Goal: Transaction & Acquisition: Obtain resource

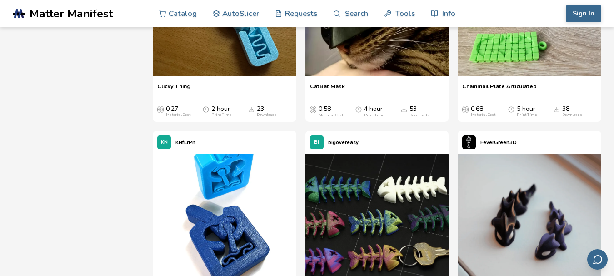
scroll to position [2542, 0]
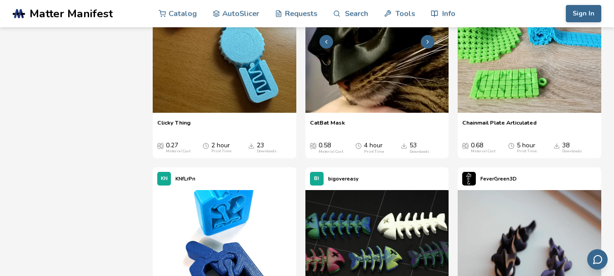
click at [381, 113] on img at bounding box center [377, 41] width 144 height 144
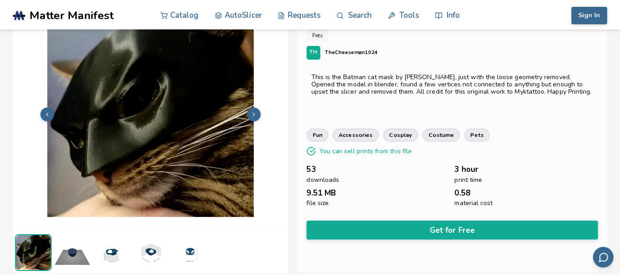
scroll to position [30, 0]
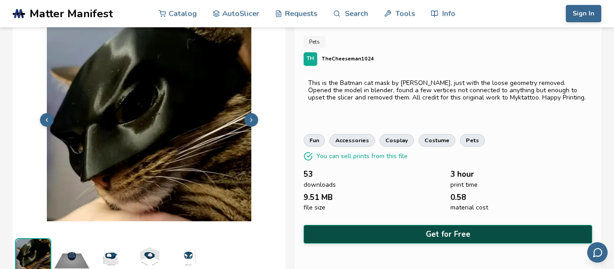
click at [379, 227] on button "Get for Free" at bounding box center [447, 234] width 288 height 19
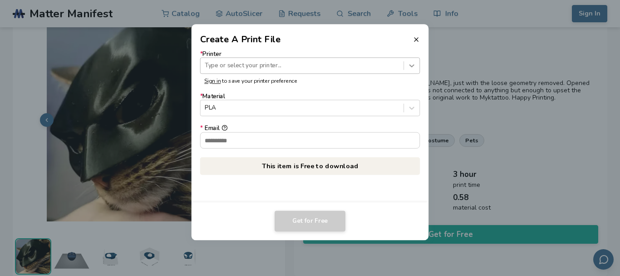
click at [412, 62] on icon at bounding box center [412, 65] width 9 height 9
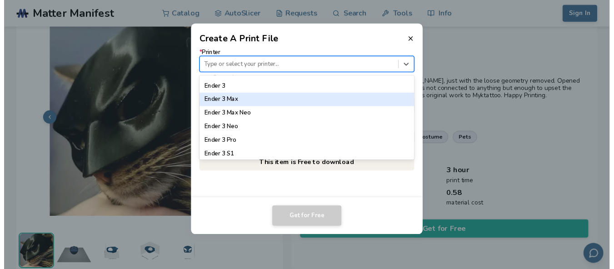
scroll to position [509, 0]
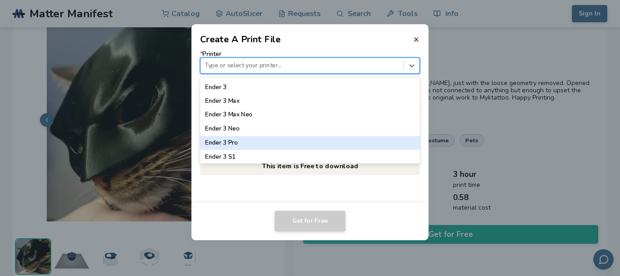
click at [231, 140] on div "Ender 3 Pro" at bounding box center [310, 143] width 220 height 14
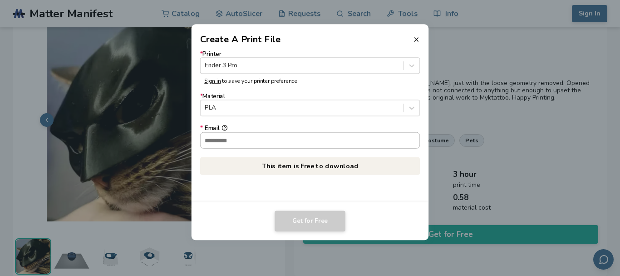
click at [395, 140] on input "* Email" at bounding box center [310, 139] width 219 height 15
type input "**********"
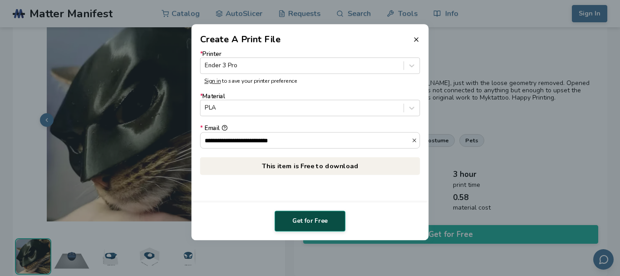
click at [324, 217] on button "Get for Free" at bounding box center [310, 220] width 71 height 21
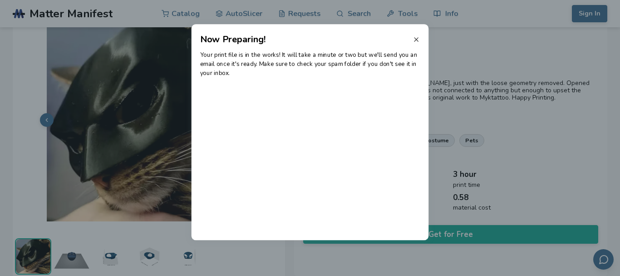
click at [417, 38] on icon at bounding box center [416, 39] width 7 height 7
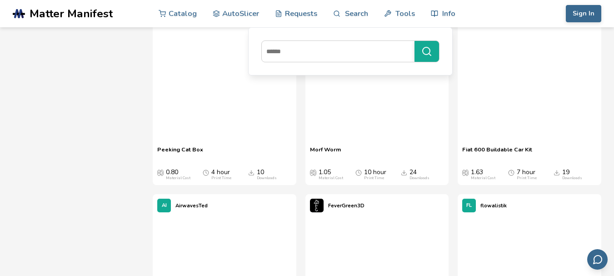
scroll to position [6419, 0]
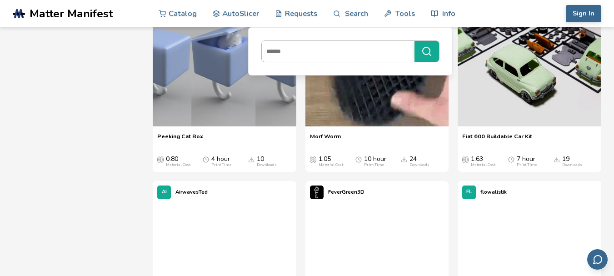
click at [391, 48] on input at bounding box center [336, 51] width 148 height 16
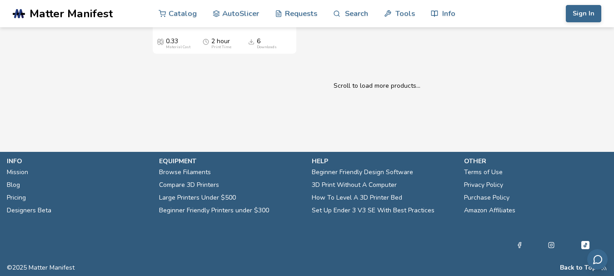
scroll to position [25412, 0]
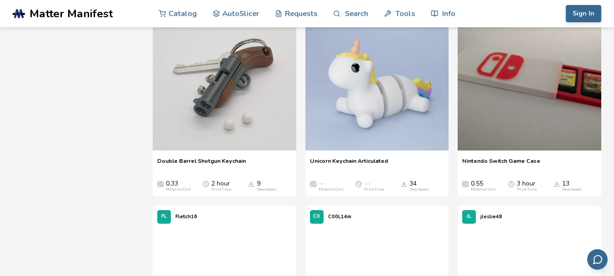
scroll to position [3560, 0]
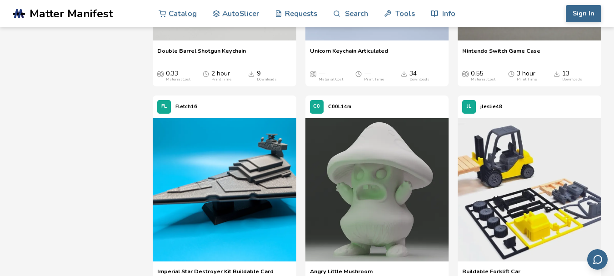
click at [477, 198] on img at bounding box center [529, 190] width 144 height 144
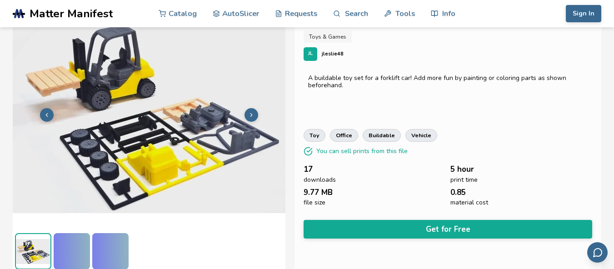
scroll to position [36, 0]
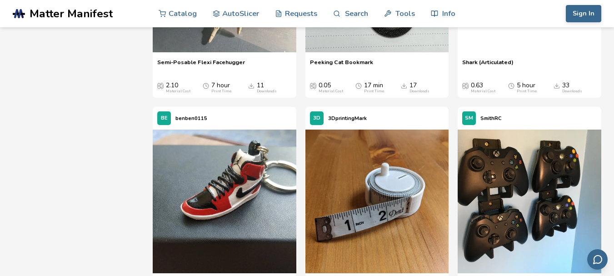
scroll to position [9844, 0]
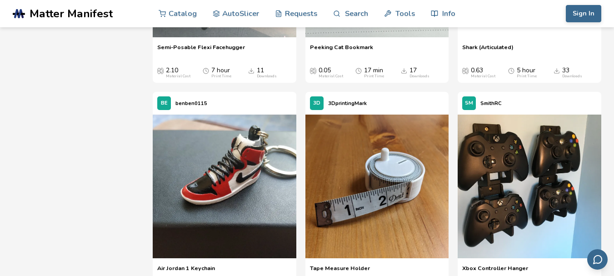
click at [427, 107] on div "3D 3DprintingMark" at bounding box center [377, 103] width 144 height 23
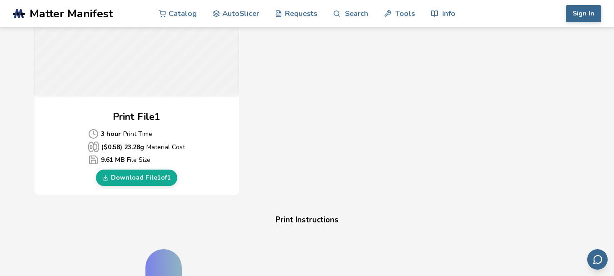
scroll to position [367, 0]
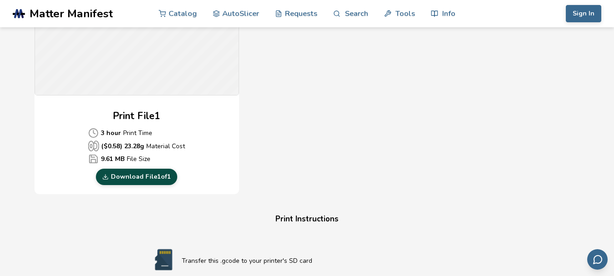
click at [160, 174] on link "Download File 1 of 1" at bounding box center [136, 177] width 81 height 16
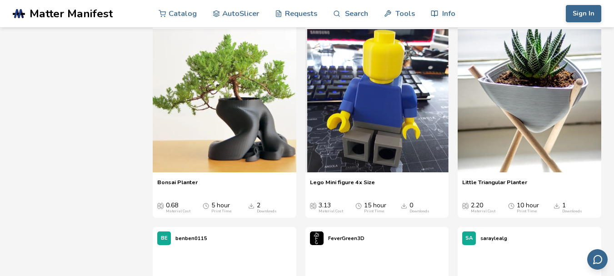
scroll to position [26223, 0]
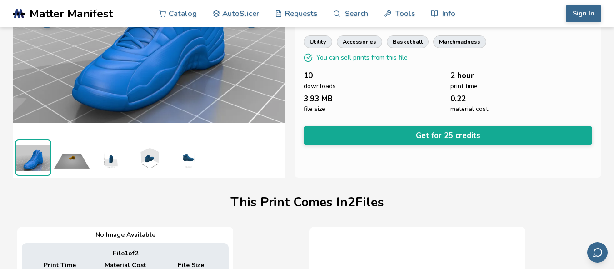
scroll to position [123, 4]
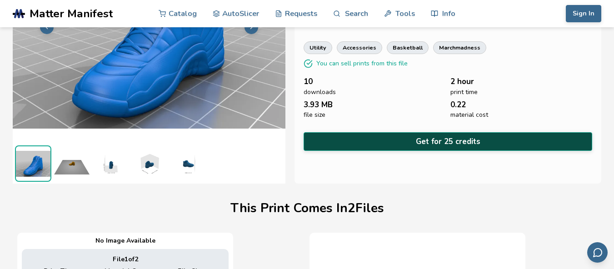
click at [400, 133] on button "Get for 25 credits" at bounding box center [447, 141] width 288 height 19
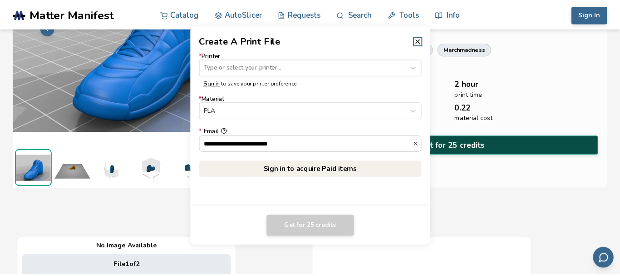
scroll to position [123, 0]
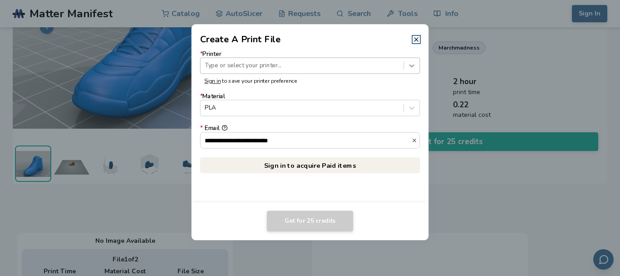
click at [411, 64] on icon at bounding box center [412, 65] width 9 height 9
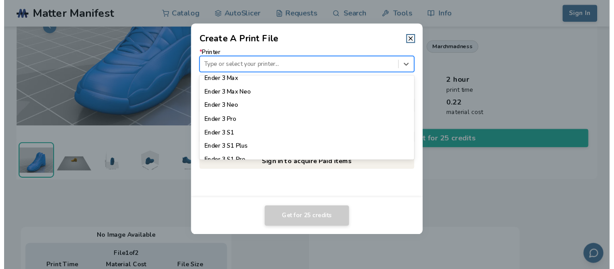
scroll to position [531, 0]
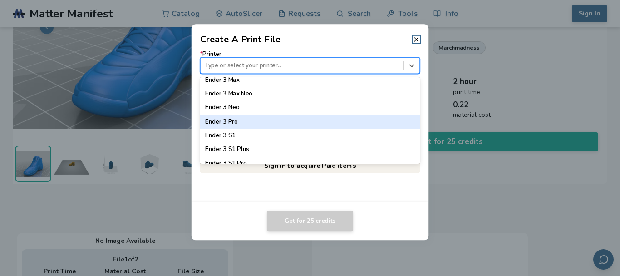
click at [226, 123] on div "Ender 3 Pro" at bounding box center [310, 121] width 220 height 14
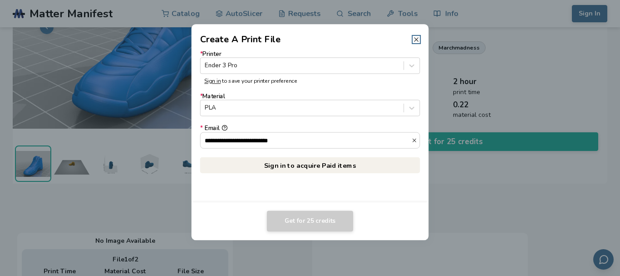
click at [417, 40] on line at bounding box center [417, 40] width 4 height 4
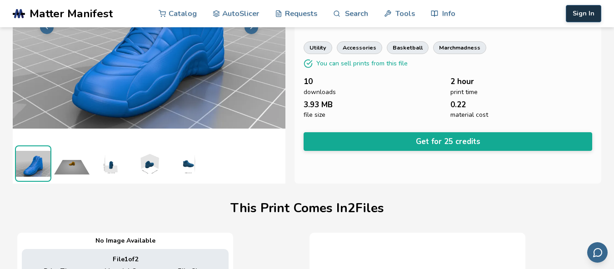
click at [585, 10] on button "Sign In" at bounding box center [582, 13] width 35 height 17
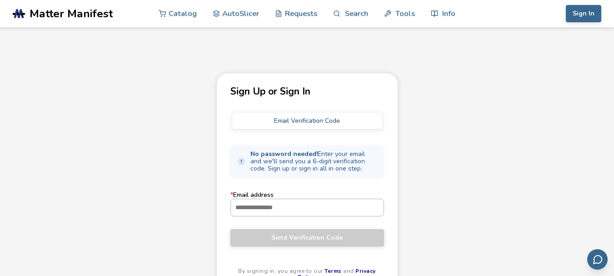
click at [269, 201] on input "* Email address" at bounding box center [307, 207] width 153 height 16
type input "**********"
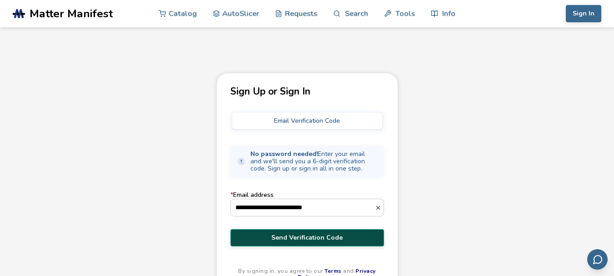
click at [291, 234] on span "Send Verification Code" at bounding box center [307, 237] width 140 height 7
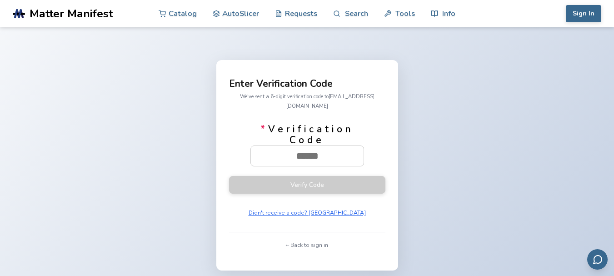
paste input "******"
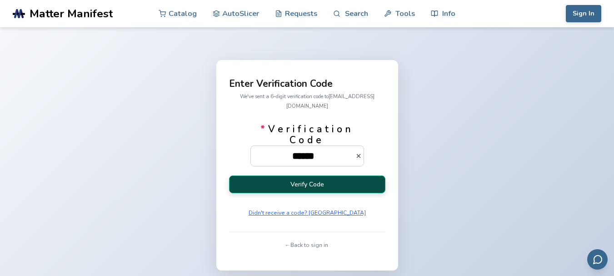
type input "******"
click at [314, 181] on button "Verify Code" at bounding box center [307, 184] width 156 height 18
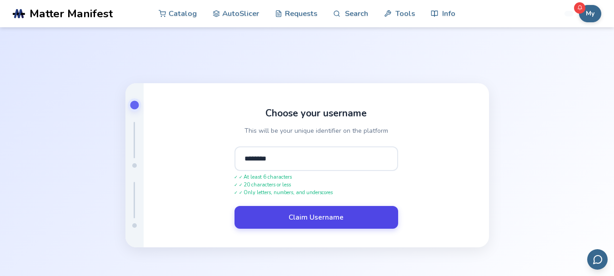
type input "********"
click at [293, 225] on button "Claim Username" at bounding box center [316, 217] width 164 height 23
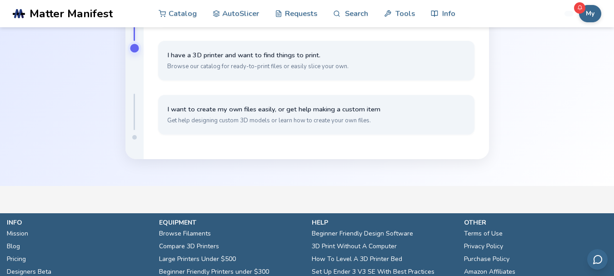
scroll to position [118, 0]
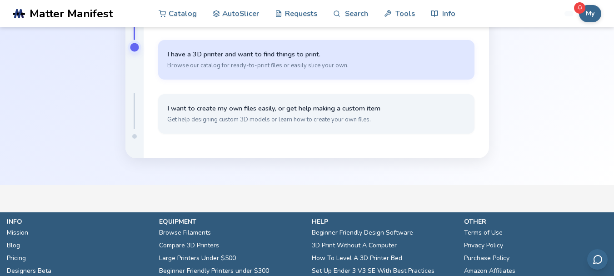
click at [254, 59] on button "I have a 3D printer and want to find things to print. Browse our catalog for re…" at bounding box center [316, 60] width 316 height 40
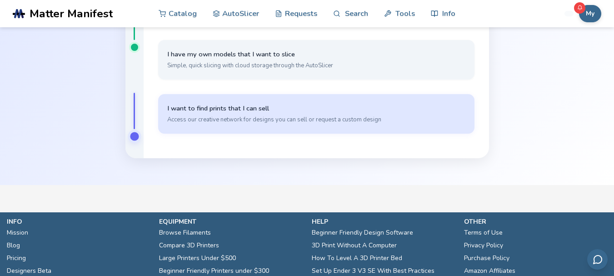
click at [301, 109] on span "I want to find prints that I can sell" at bounding box center [316, 108] width 298 height 9
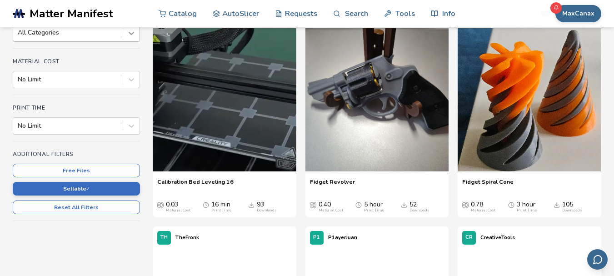
scroll to position [146, 0]
